Goal: Understand process/instructions

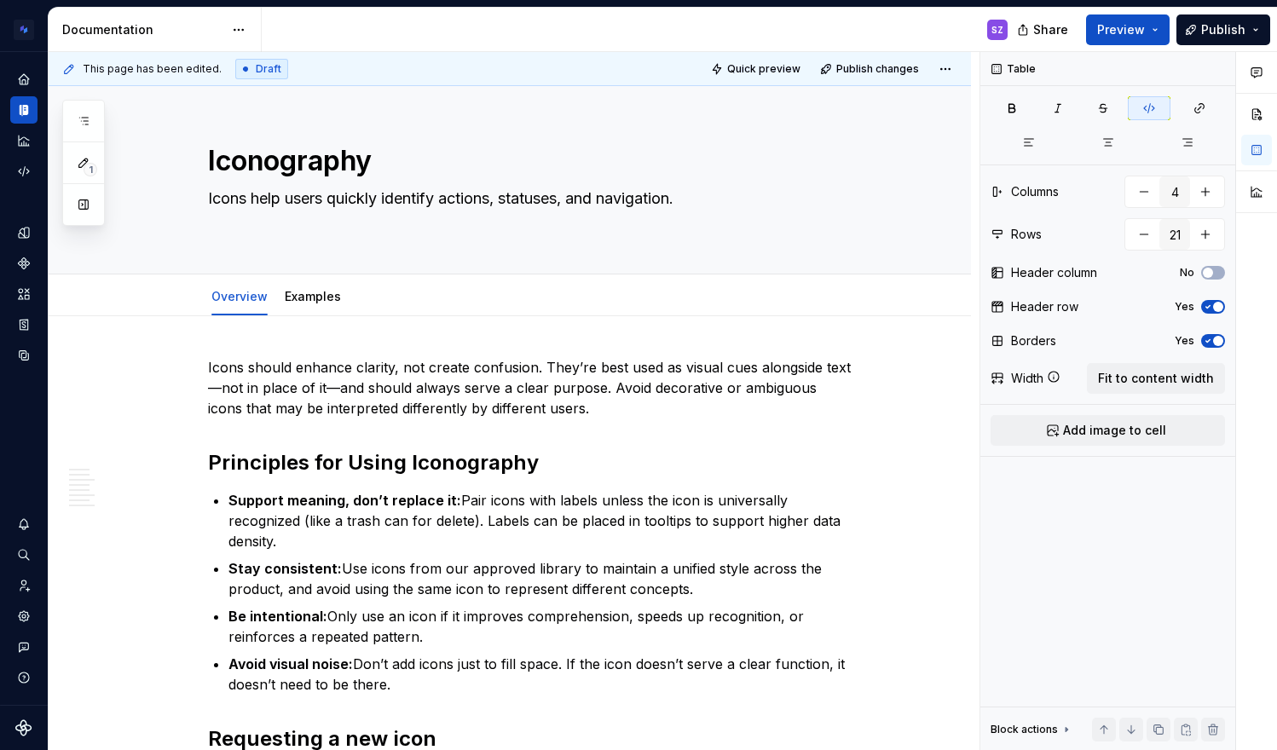
scroll to position [1267, 0]
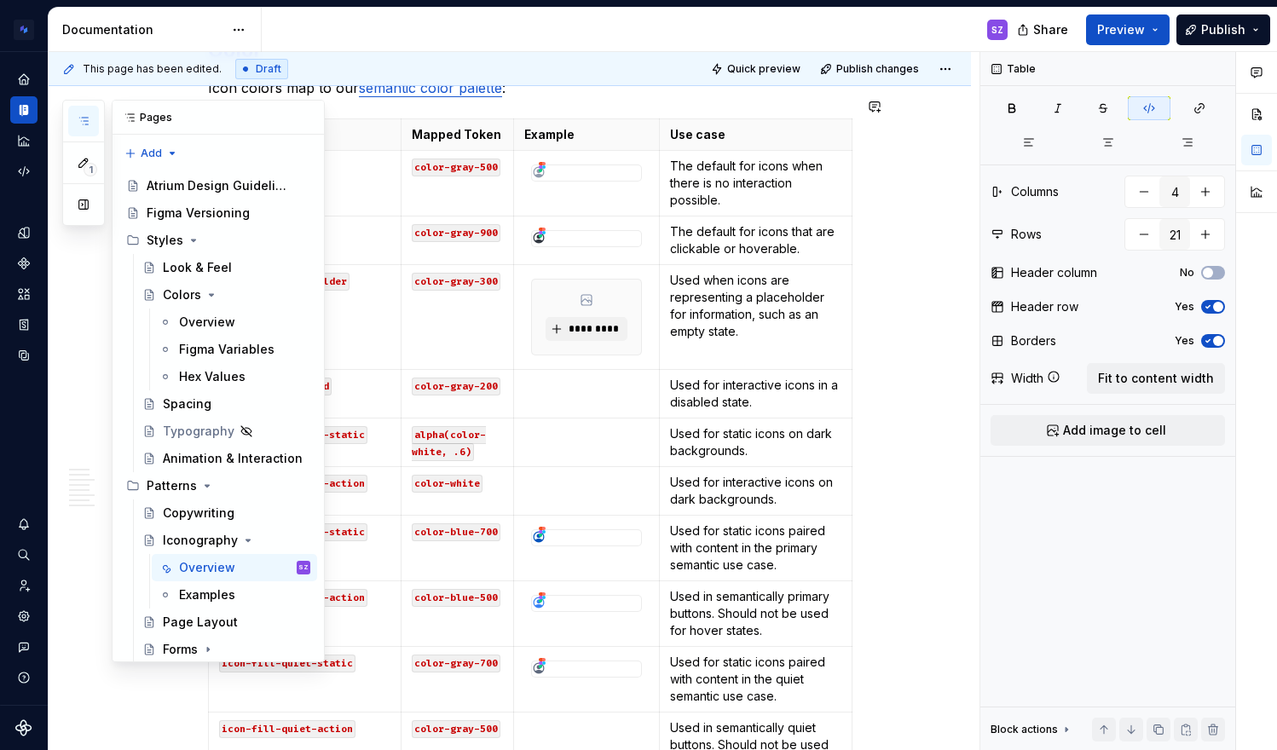
click at [76, 118] on button "button" at bounding box center [83, 121] width 31 height 31
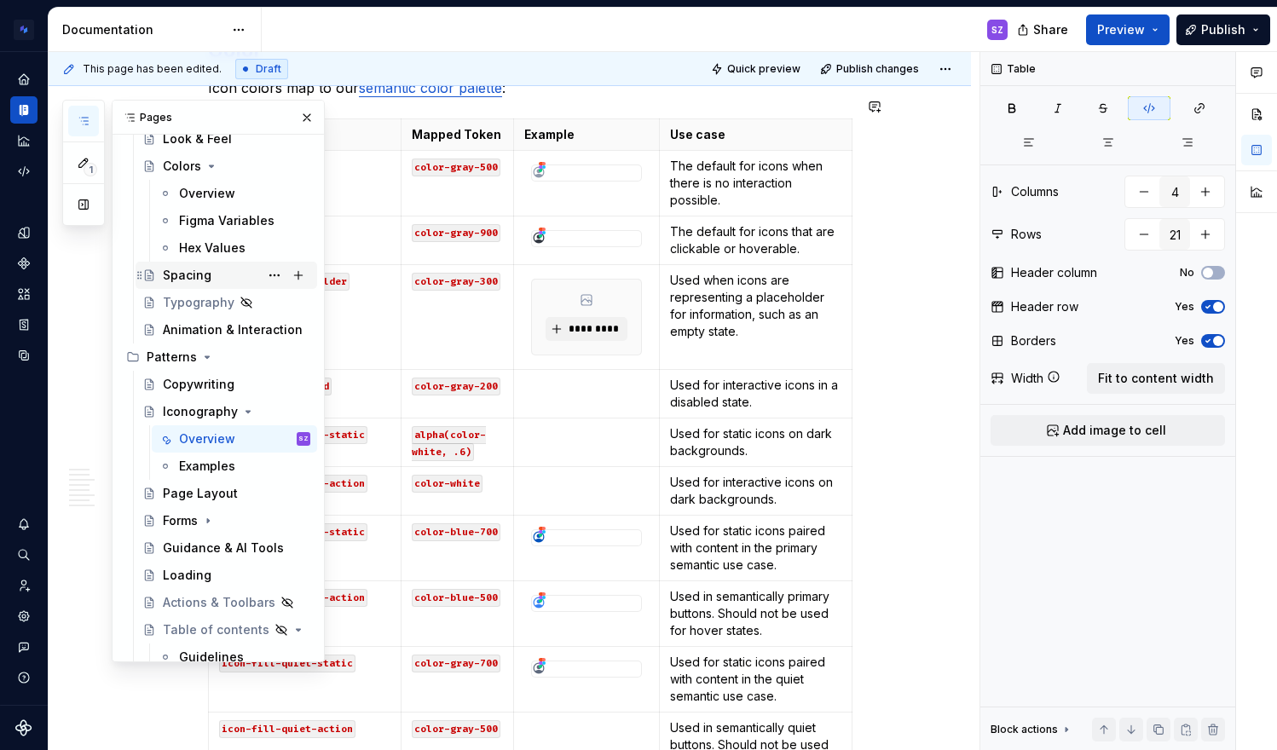
scroll to position [136, 0]
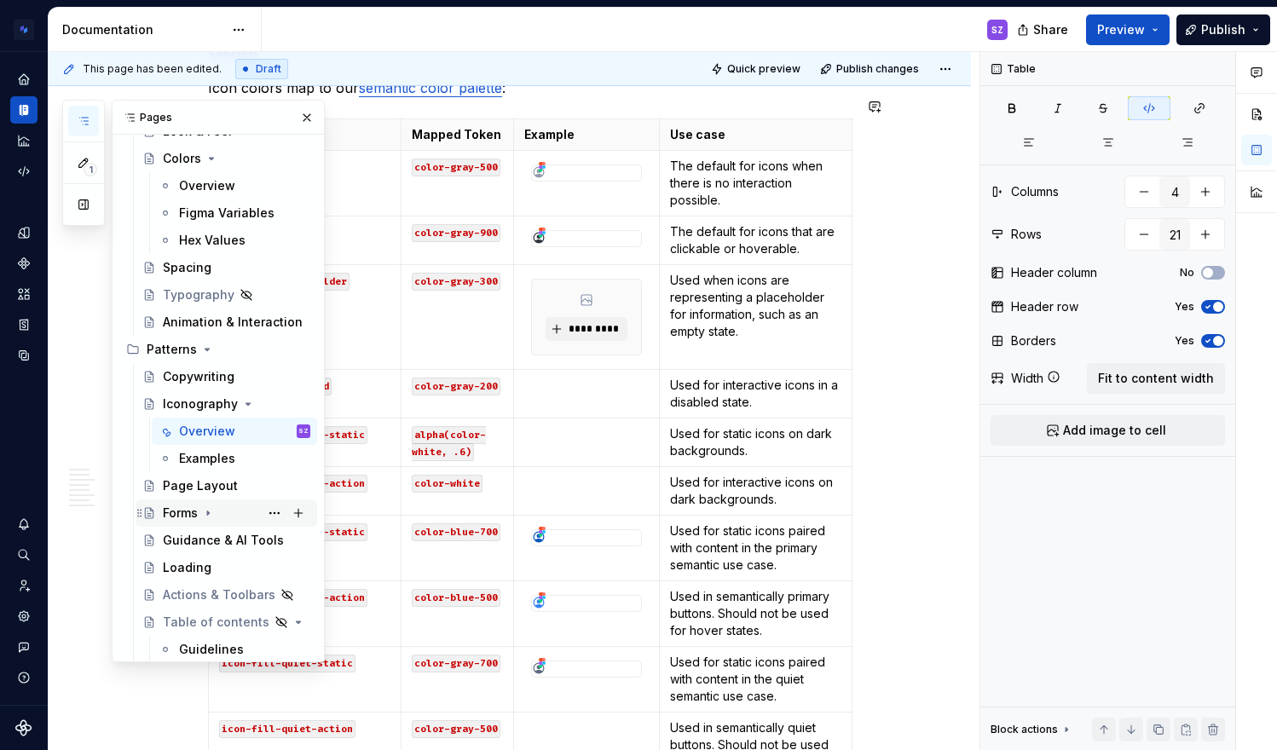
click at [174, 523] on div "Forms" at bounding box center [236, 513] width 147 height 24
click at [196, 540] on div "Overview" at bounding box center [207, 540] width 56 height 17
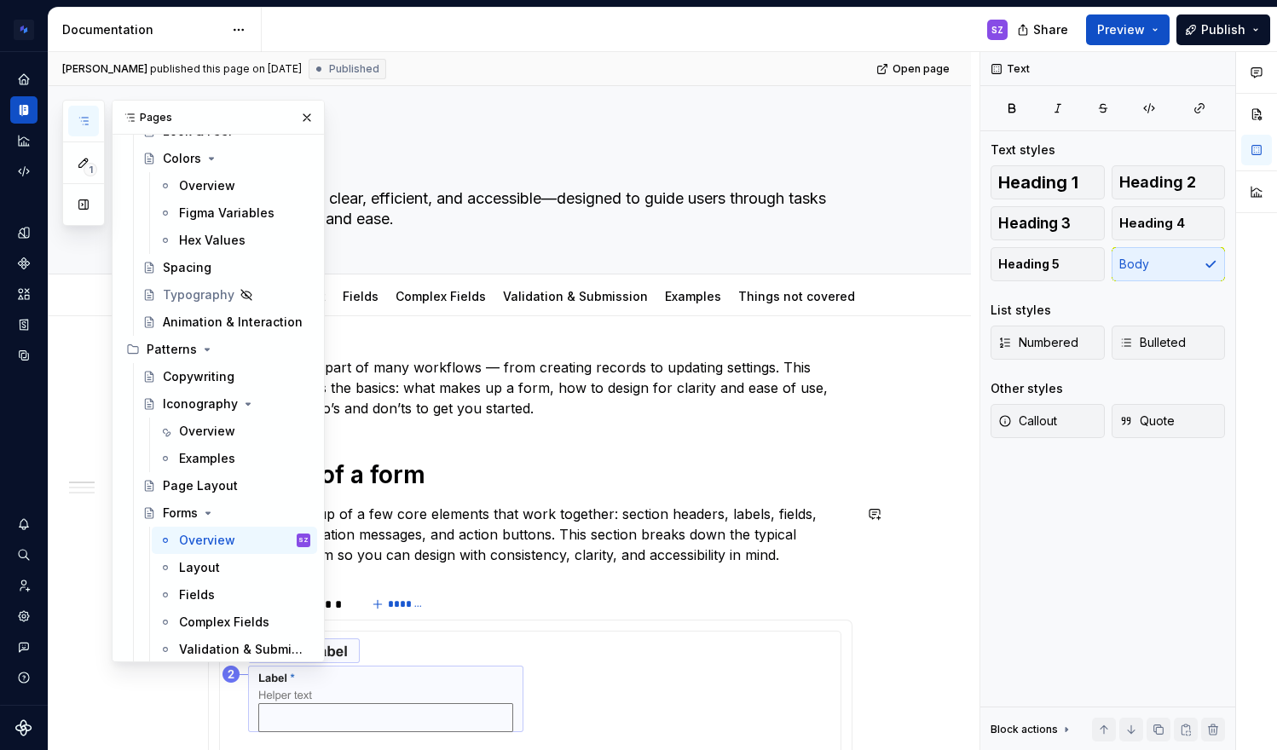
click at [589, 527] on p "Forms are made up of a few core elements that work together: section headers, l…" at bounding box center [530, 534] width 644 height 61
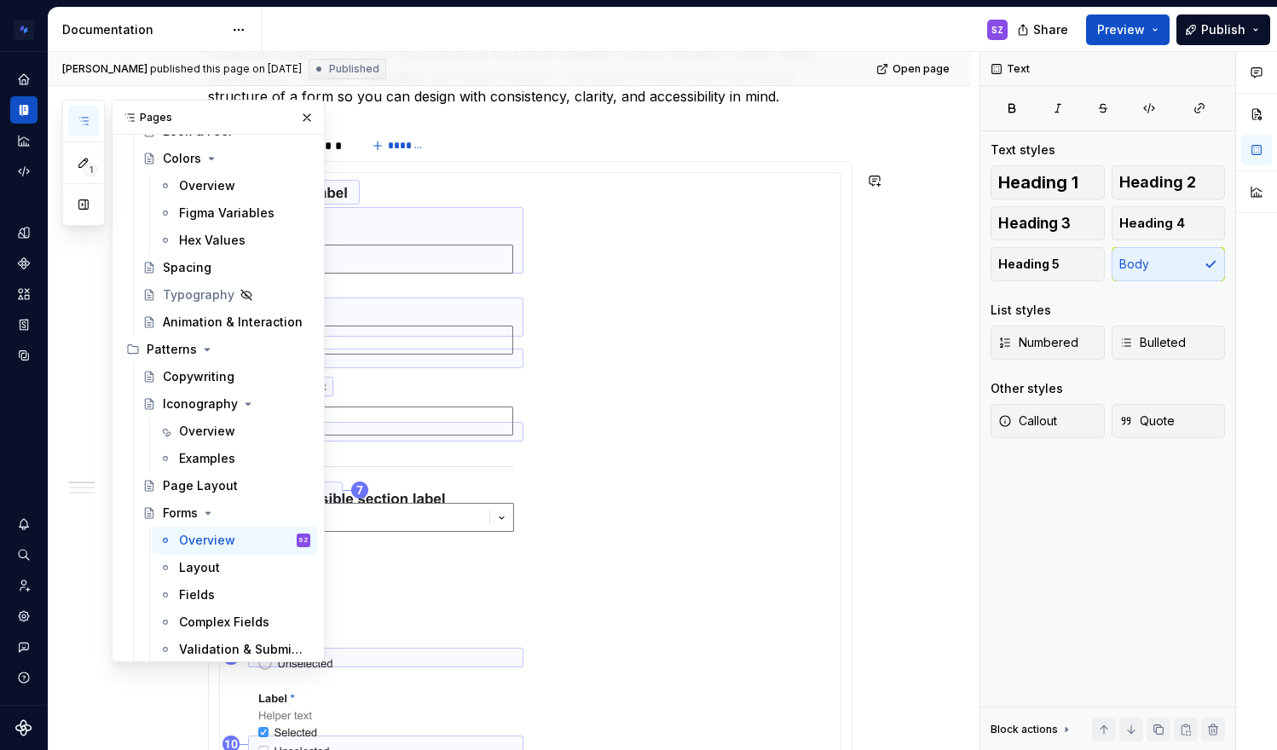
scroll to position [623, 0]
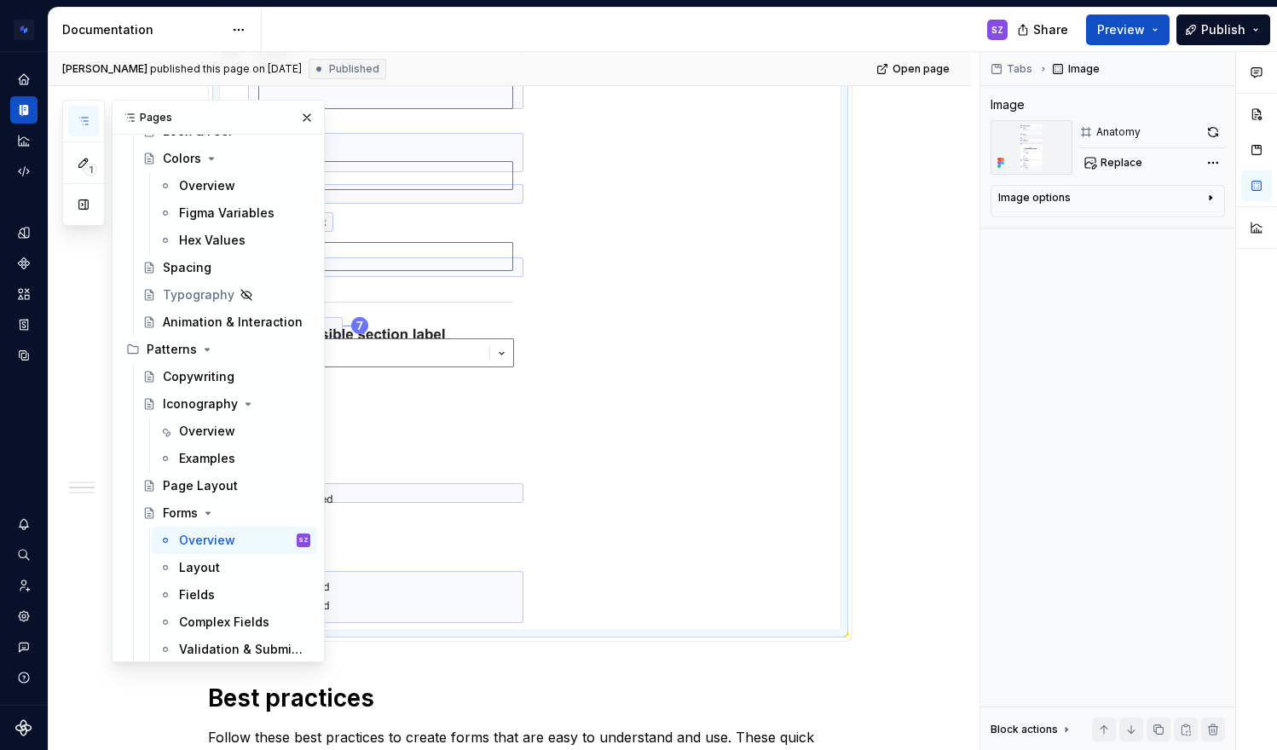
click at [477, 349] on img at bounding box center [373, 319] width 306 height 621
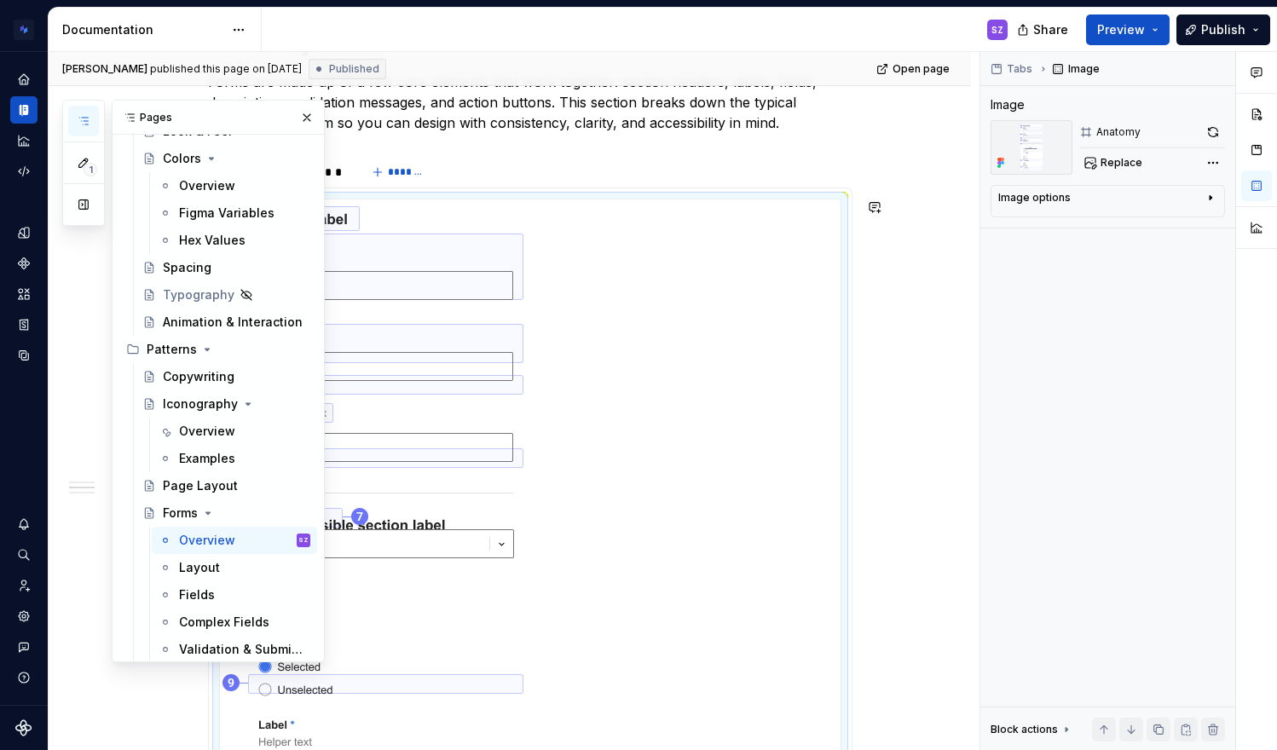
scroll to position [357, 0]
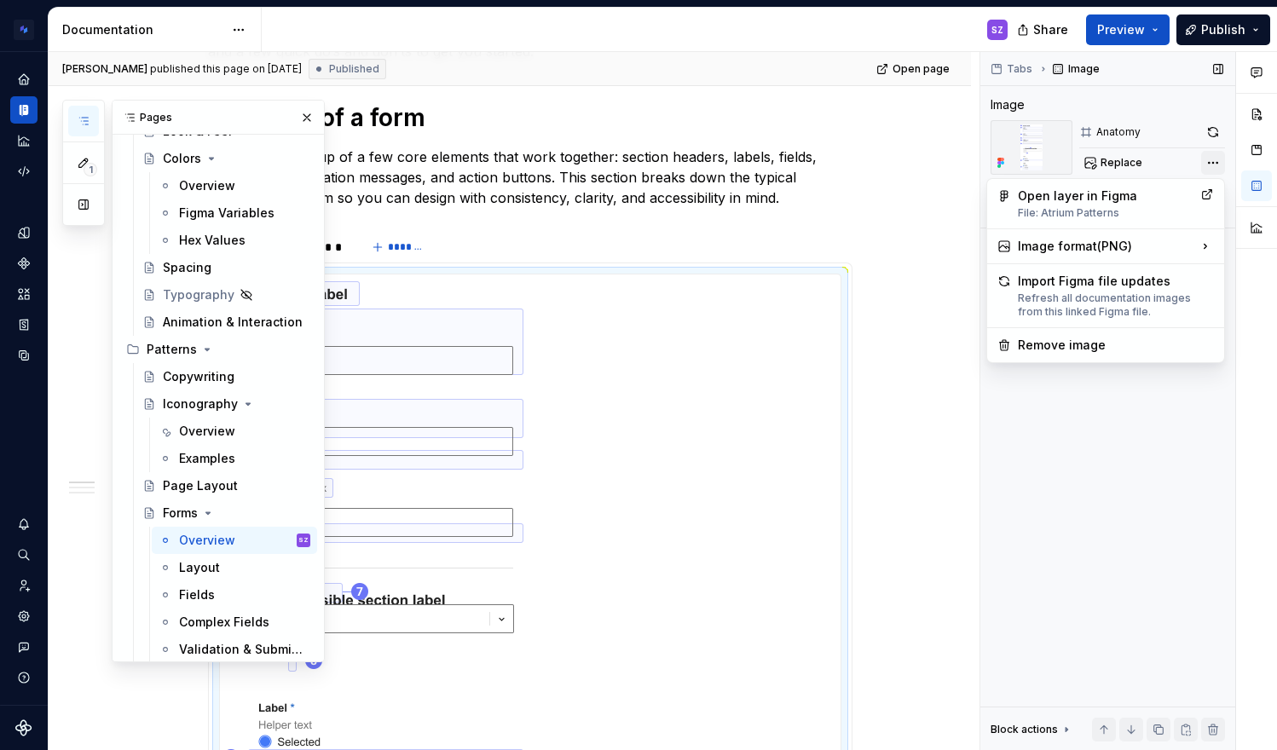
click at [1204, 167] on div "Comments Open comments No comments yet Select ‘Comment’ from the block context …" at bounding box center [1128, 401] width 297 height 699
click at [1181, 199] on div "Open layer in Figma File: Atrium Patterns" at bounding box center [1106, 204] width 176 height 32
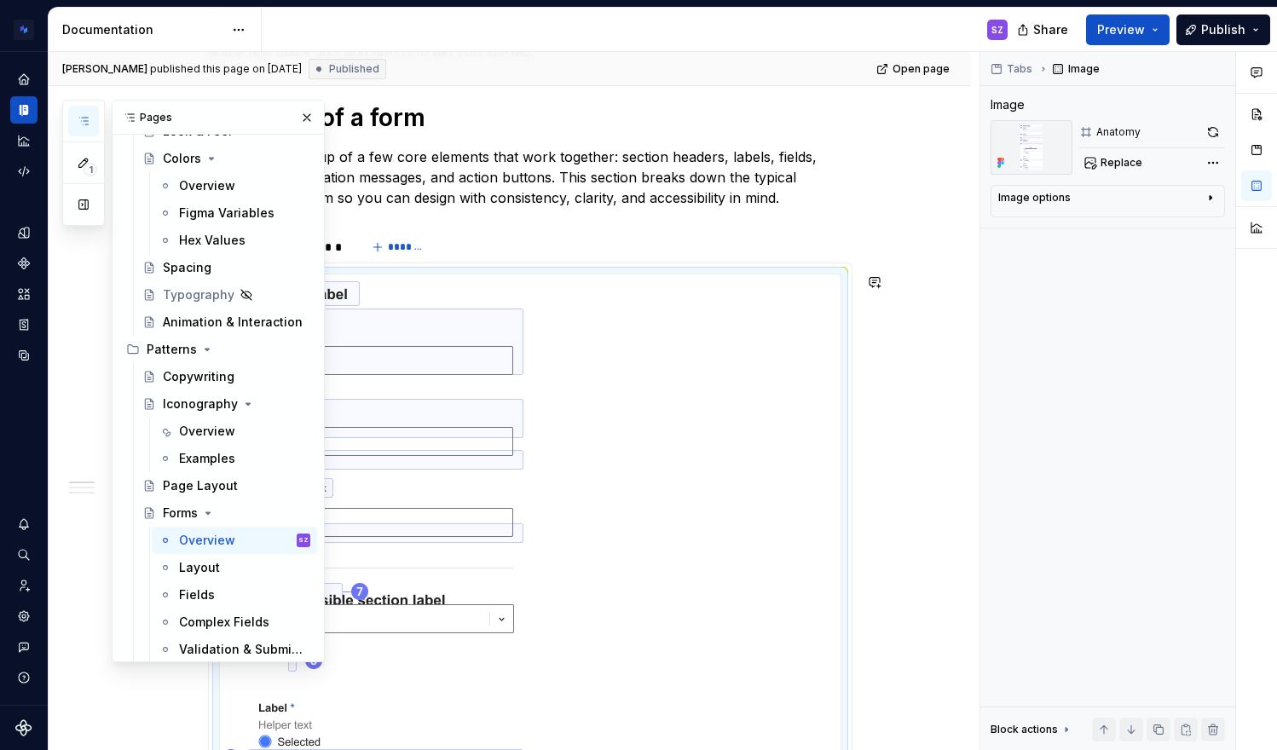
click at [496, 304] on img at bounding box center [373, 584] width 306 height 621
click at [460, 359] on img at bounding box center [373, 584] width 306 height 621
click at [1208, 134] on button "button" at bounding box center [1213, 132] width 24 height 24
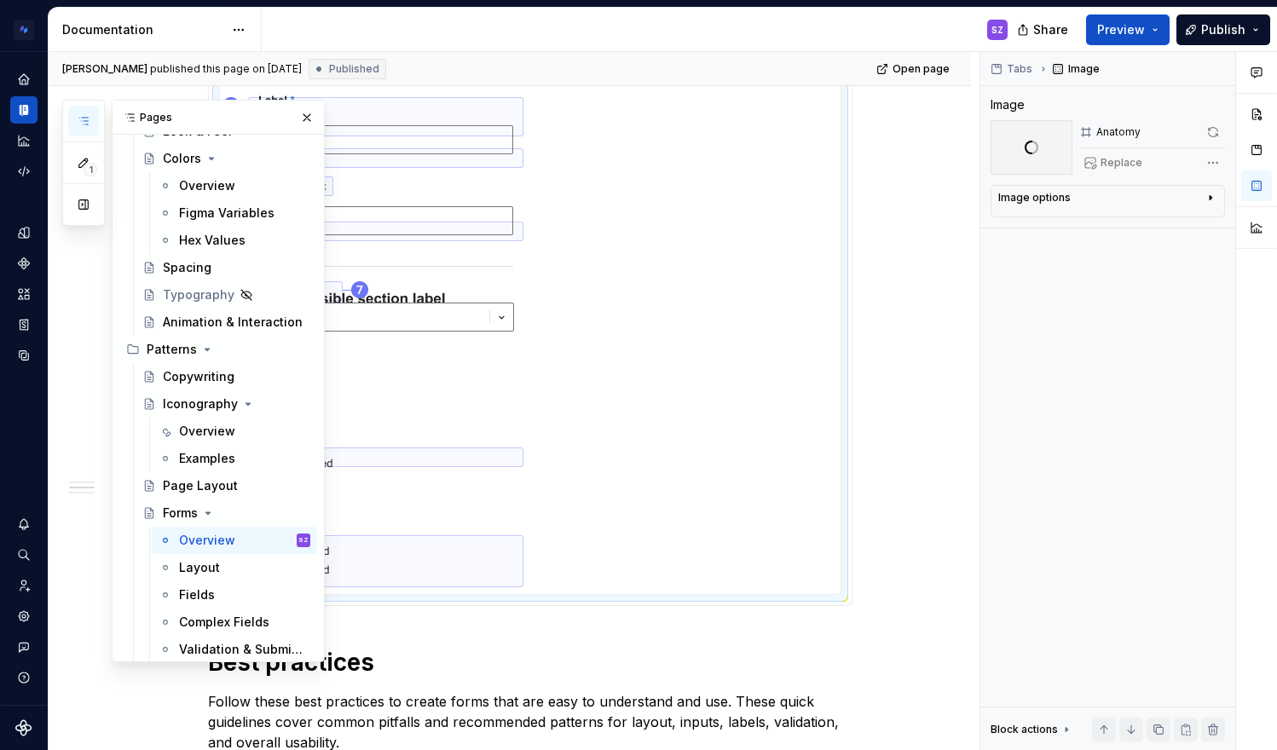
scroll to position [660, 0]
click at [297, 118] on button "button" at bounding box center [307, 118] width 24 height 24
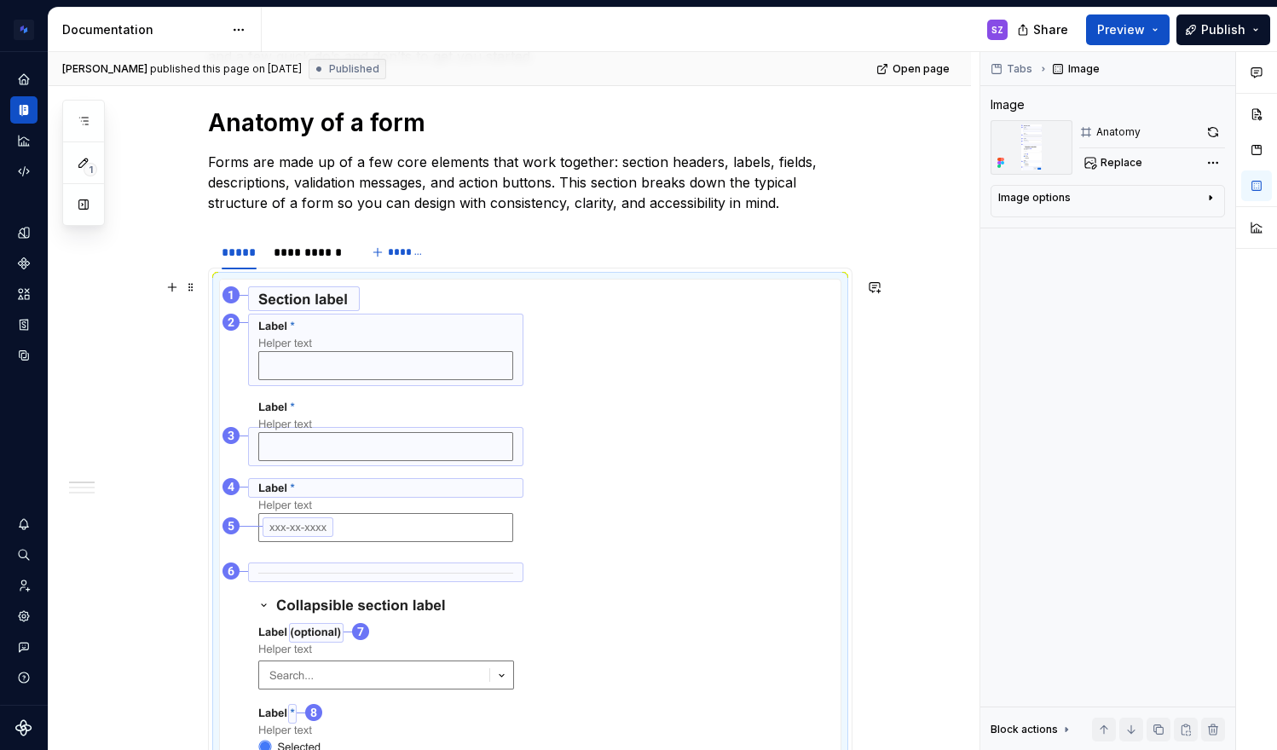
scroll to position [331, 0]
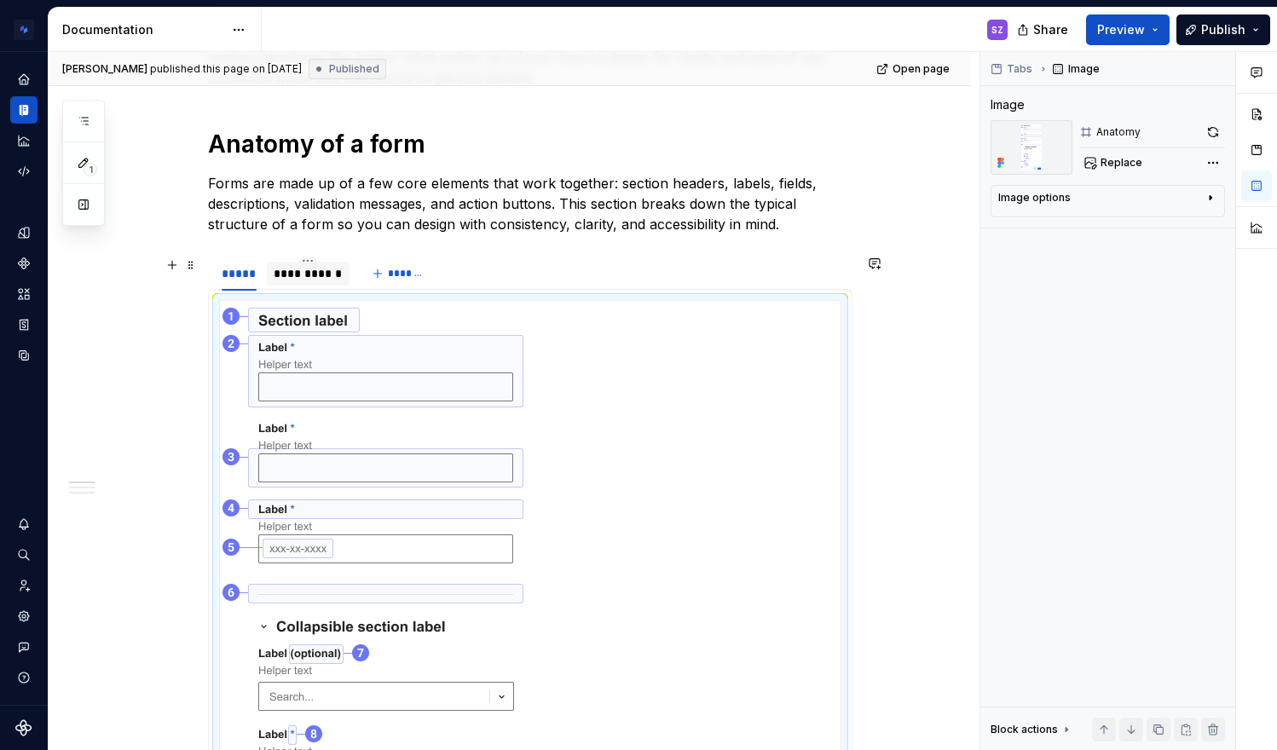
click at [303, 269] on div "**********" at bounding box center [308, 273] width 69 height 17
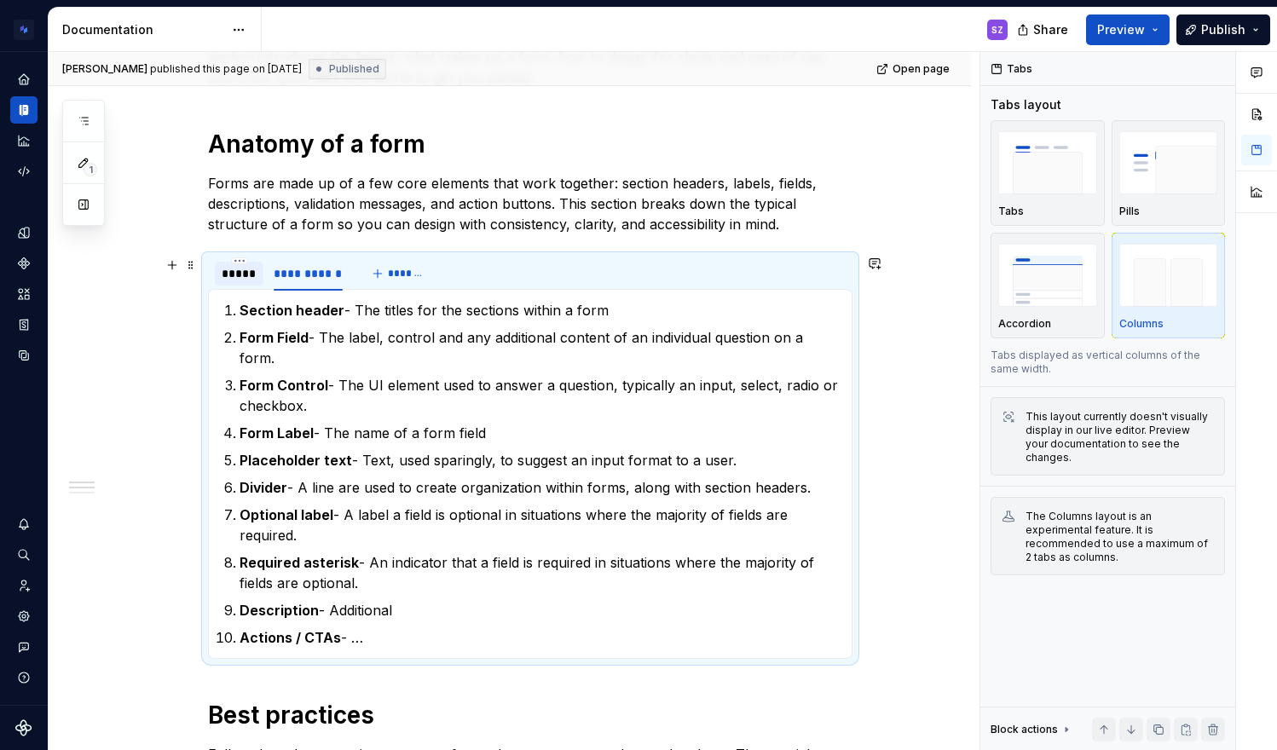
click at [238, 274] on div "*****" at bounding box center [239, 273] width 35 height 17
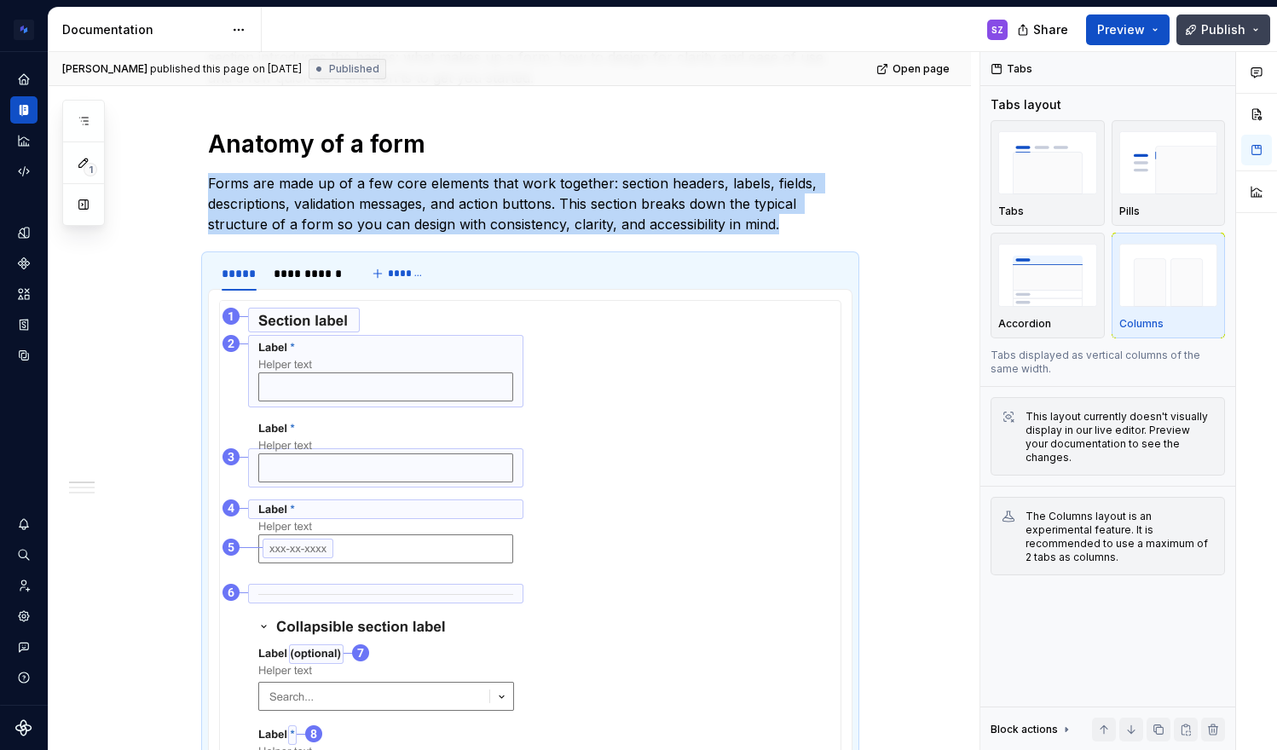
click at [1238, 38] on button "Publish" at bounding box center [1223, 29] width 94 height 31
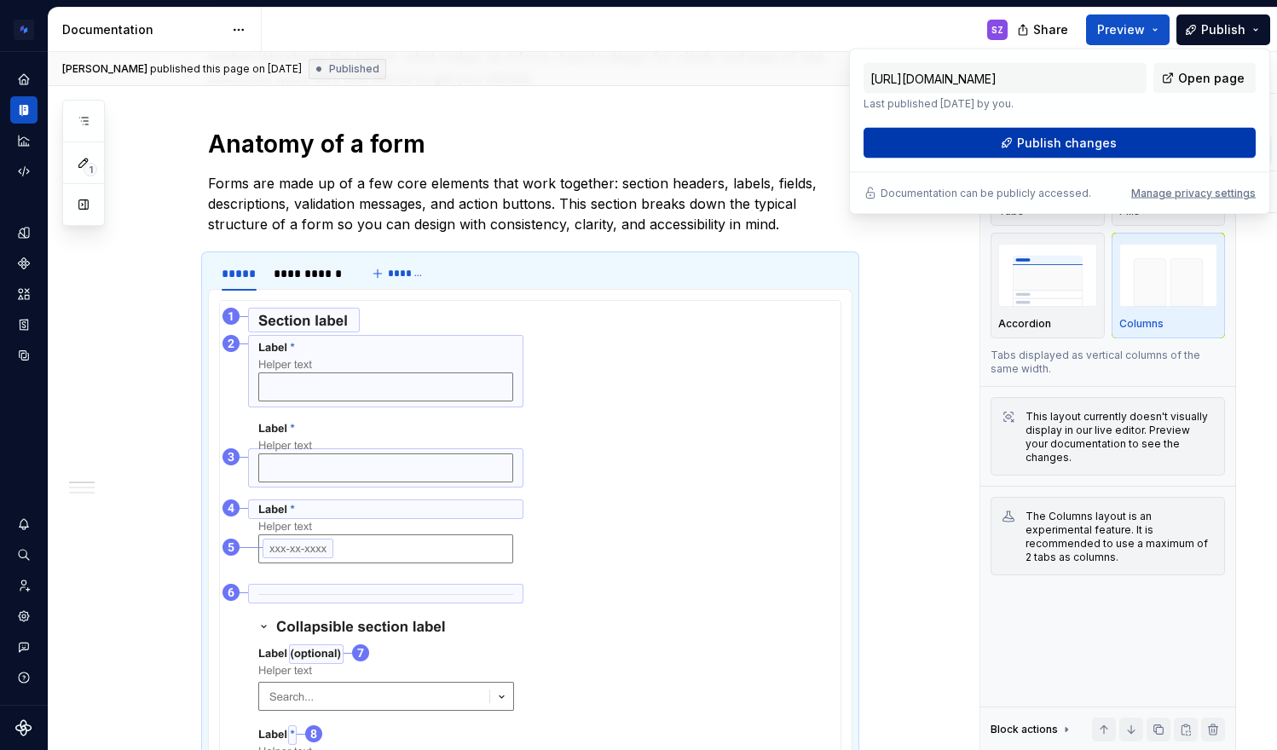
click at [1138, 147] on button "Publish changes" at bounding box center [1060, 143] width 392 height 31
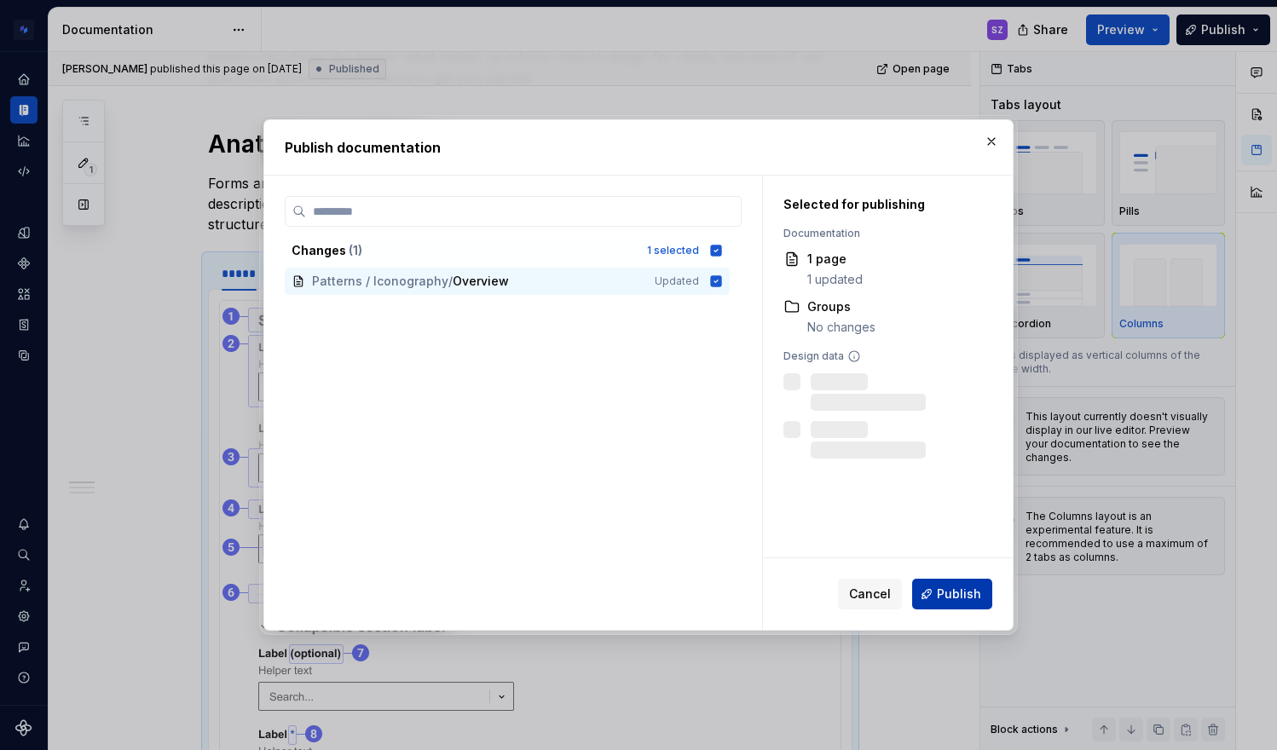
click at [974, 591] on span "Publish" at bounding box center [959, 594] width 44 height 17
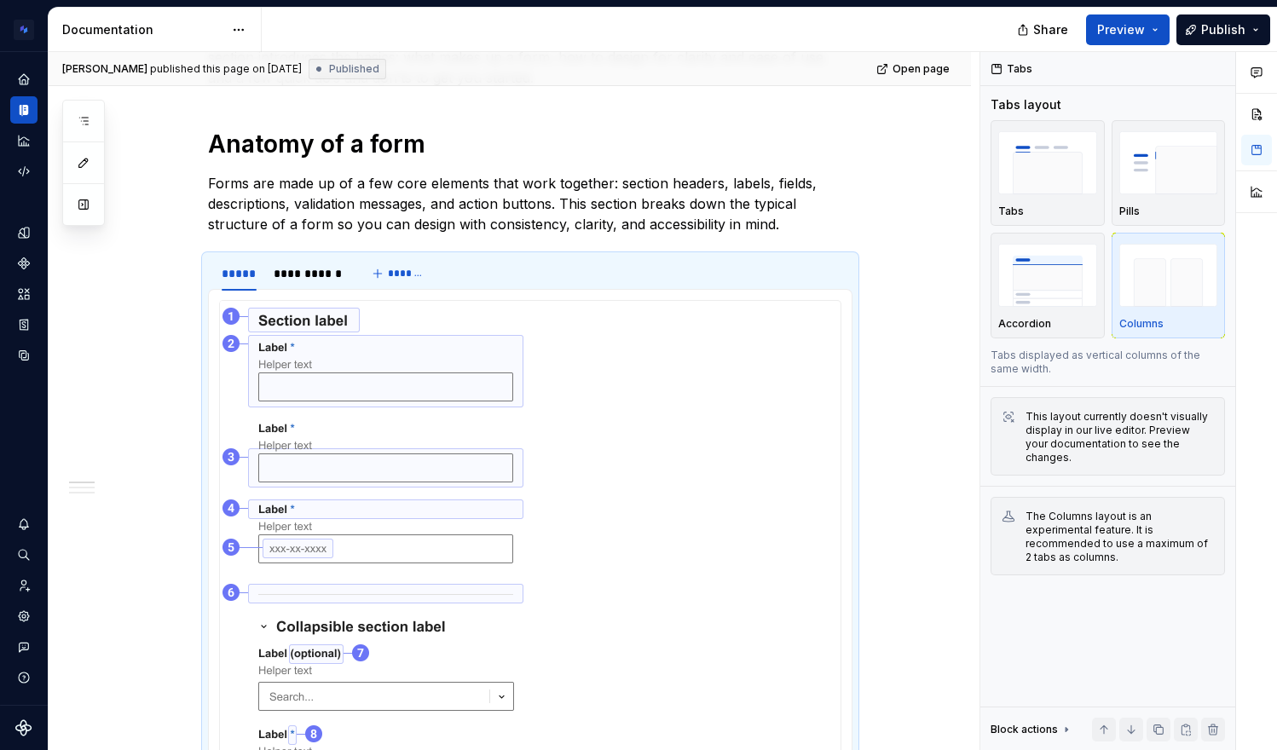
type textarea "*"
